Goal: Find specific page/section: Find specific page/section

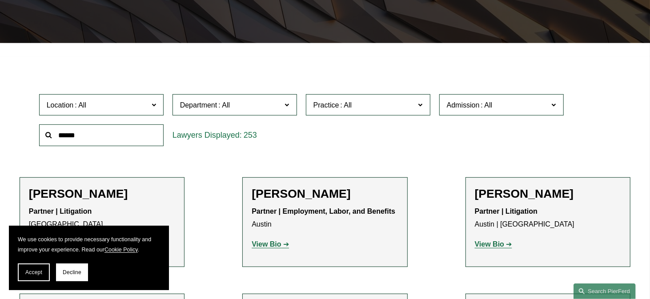
scroll to position [222, 0]
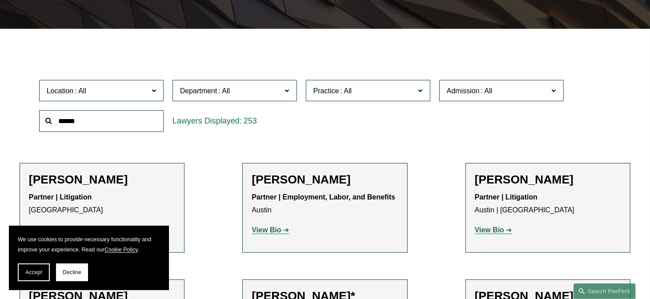
click at [77, 124] on input "text" at bounding box center [101, 121] width 125 height 22
type input "******"
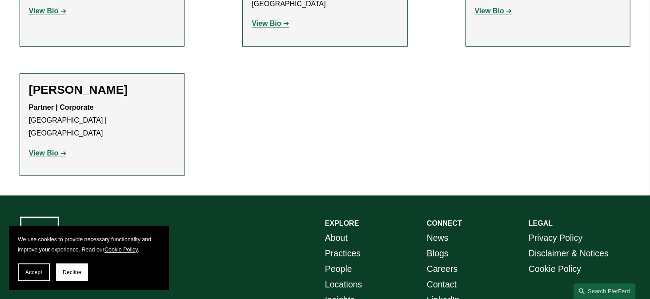
scroll to position [445, 0]
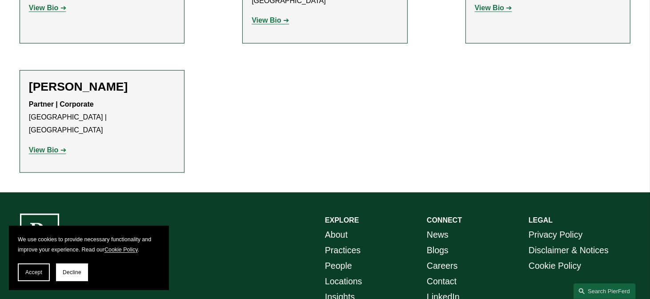
click at [43, 146] on strong "View Bio" at bounding box center [43, 150] width 29 height 8
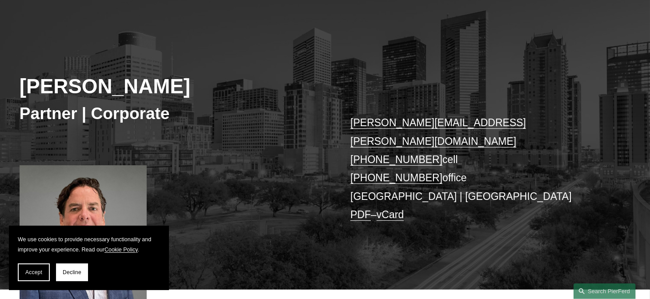
scroll to position [89, 0]
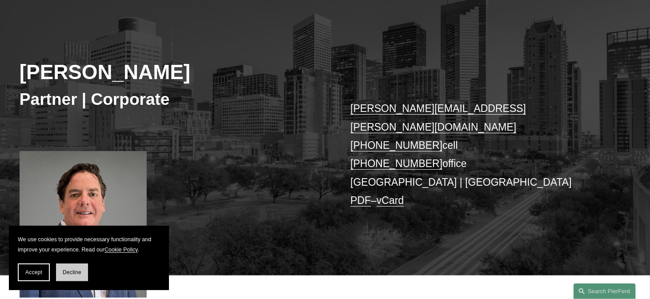
click at [68, 270] on span "Decline" at bounding box center [72, 273] width 19 height 6
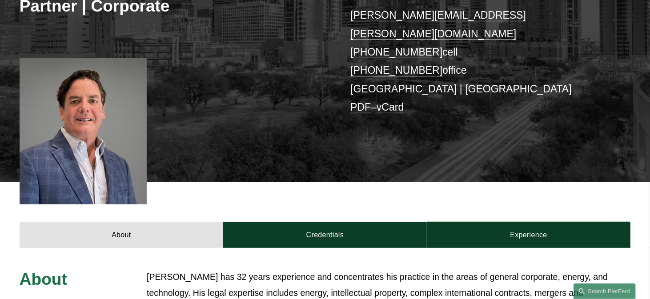
scroll to position [178, 0]
